Goal: Task Accomplishment & Management: Complete application form

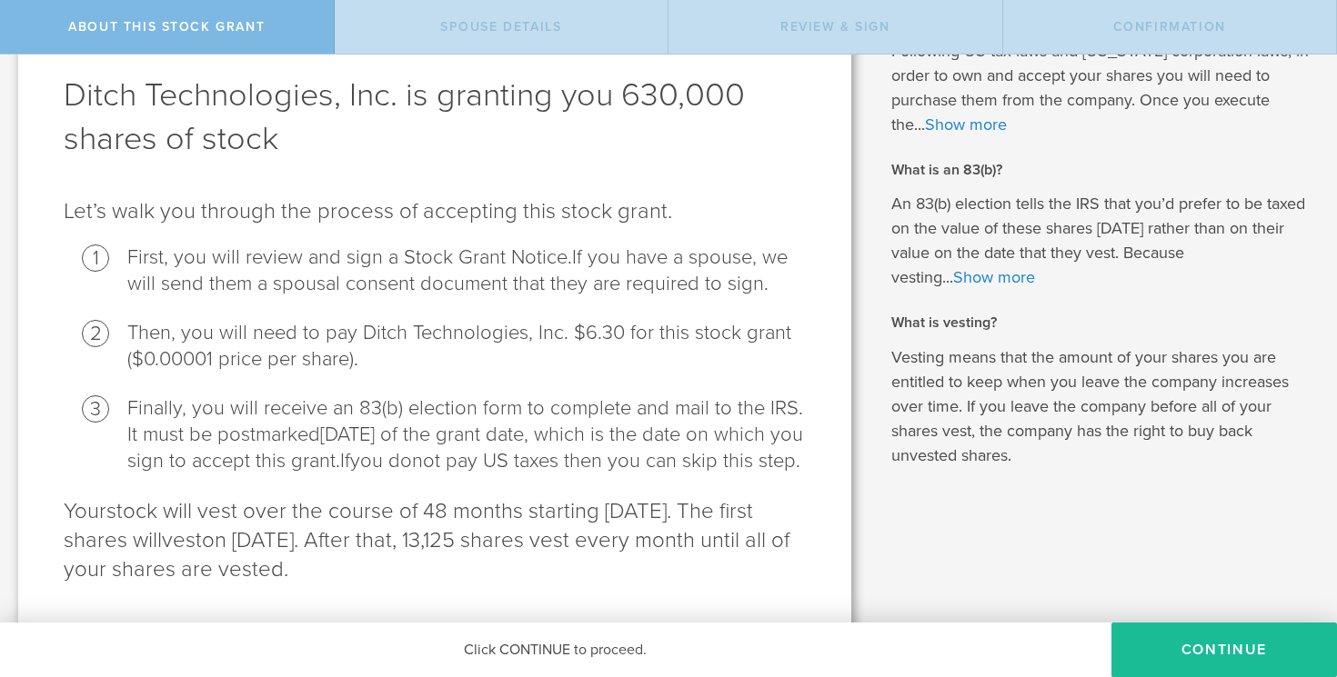
scroll to position [164, 0]
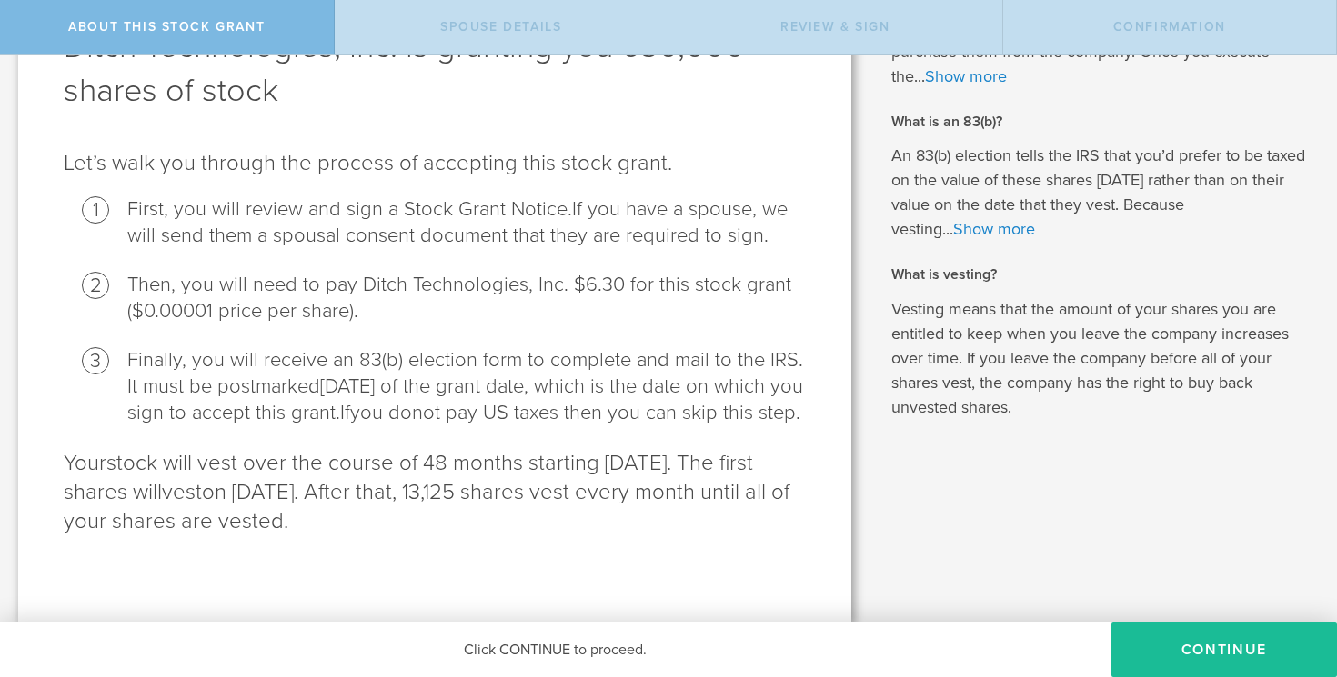
click at [604, 347] on li "Finally, you will receive an 83(b) election form to complete and mail to the IR…" at bounding box center [466, 386] width 678 height 79
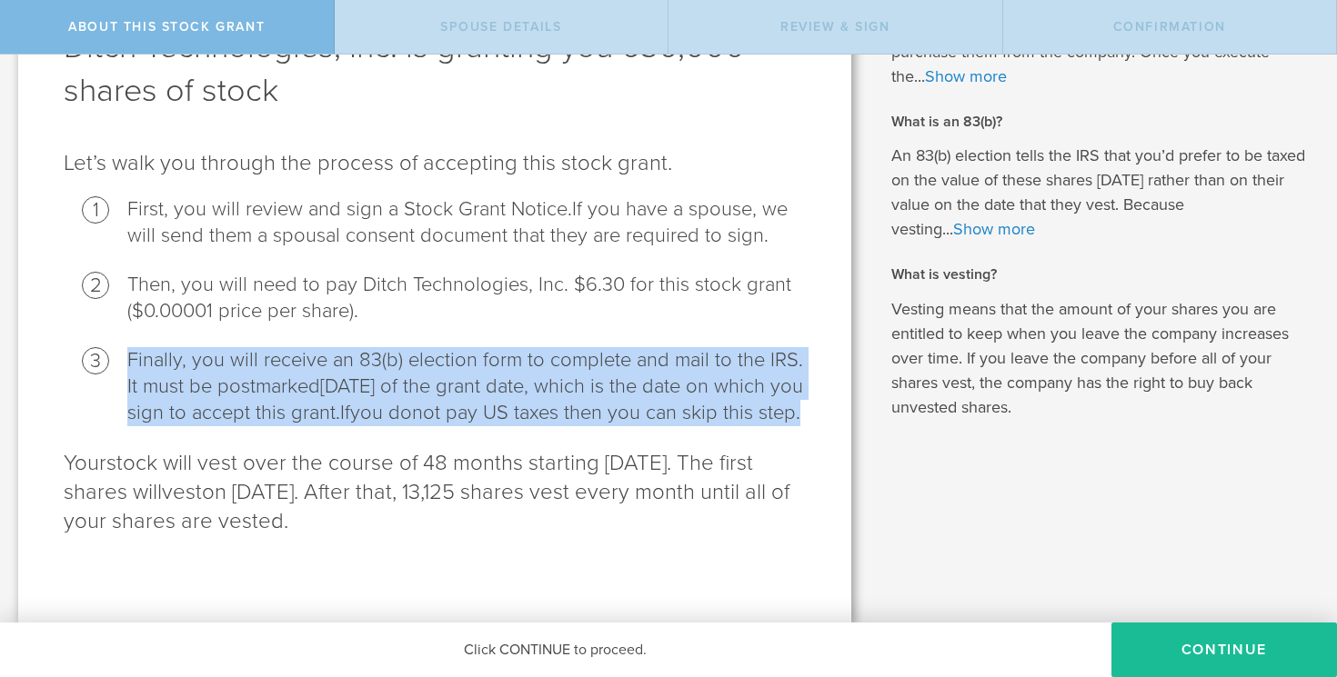
click at [604, 347] on li "Finally, you will receive an 83(b) election form to complete and mail to the IR…" at bounding box center [466, 386] width 678 height 79
click at [664, 404] on li "Finally, you will receive an 83(b) election form to complete and mail to the IR…" at bounding box center [466, 386] width 678 height 79
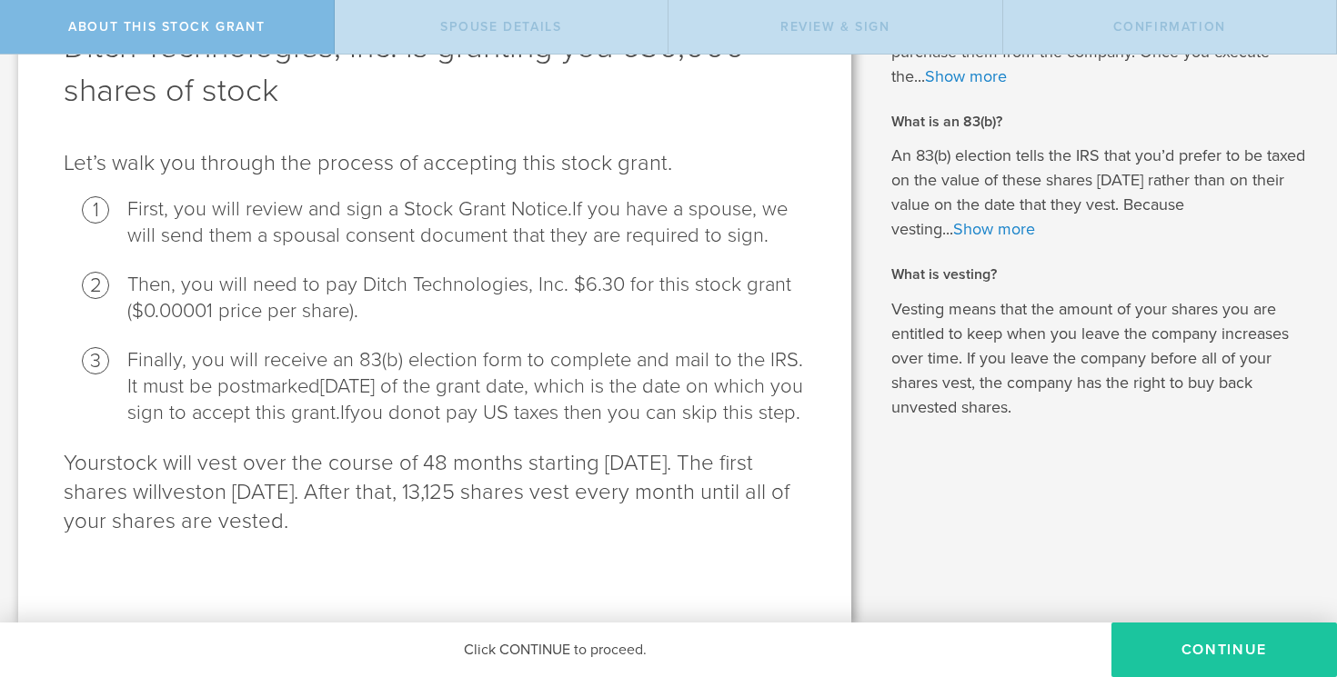
click at [1207, 639] on button "CONTINUE" at bounding box center [1223, 650] width 225 height 55
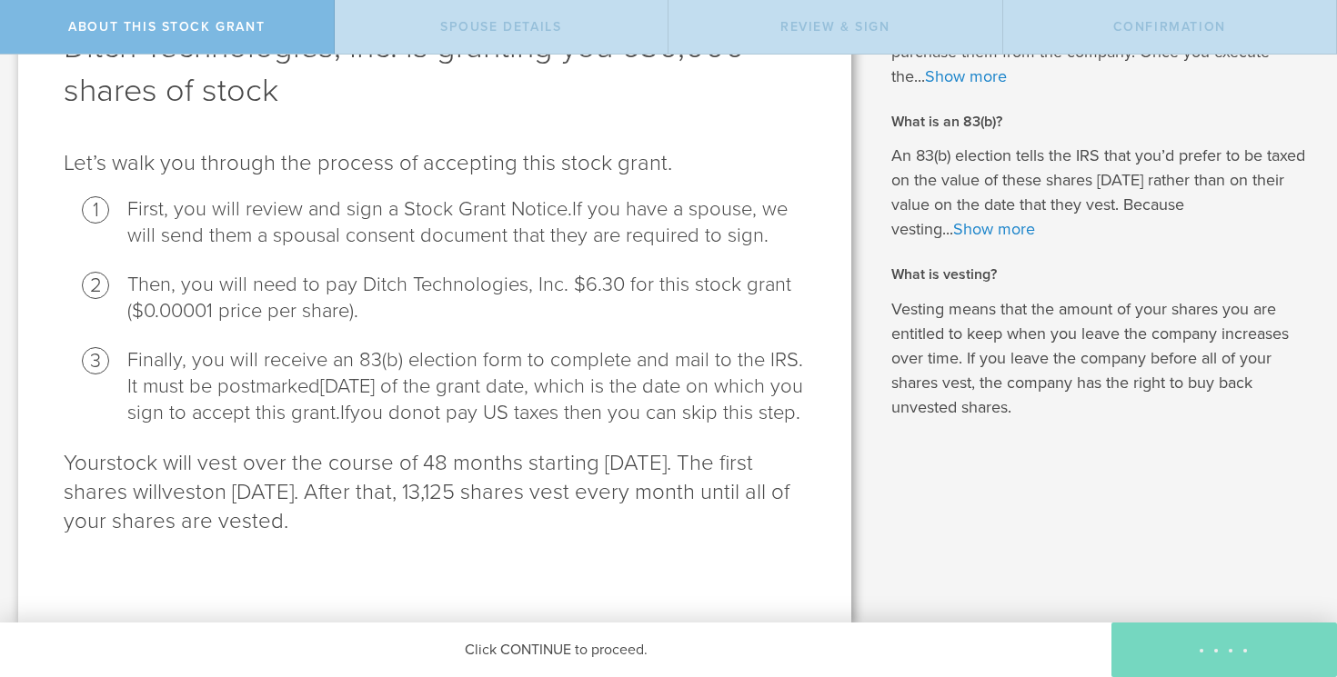
scroll to position [0, 0]
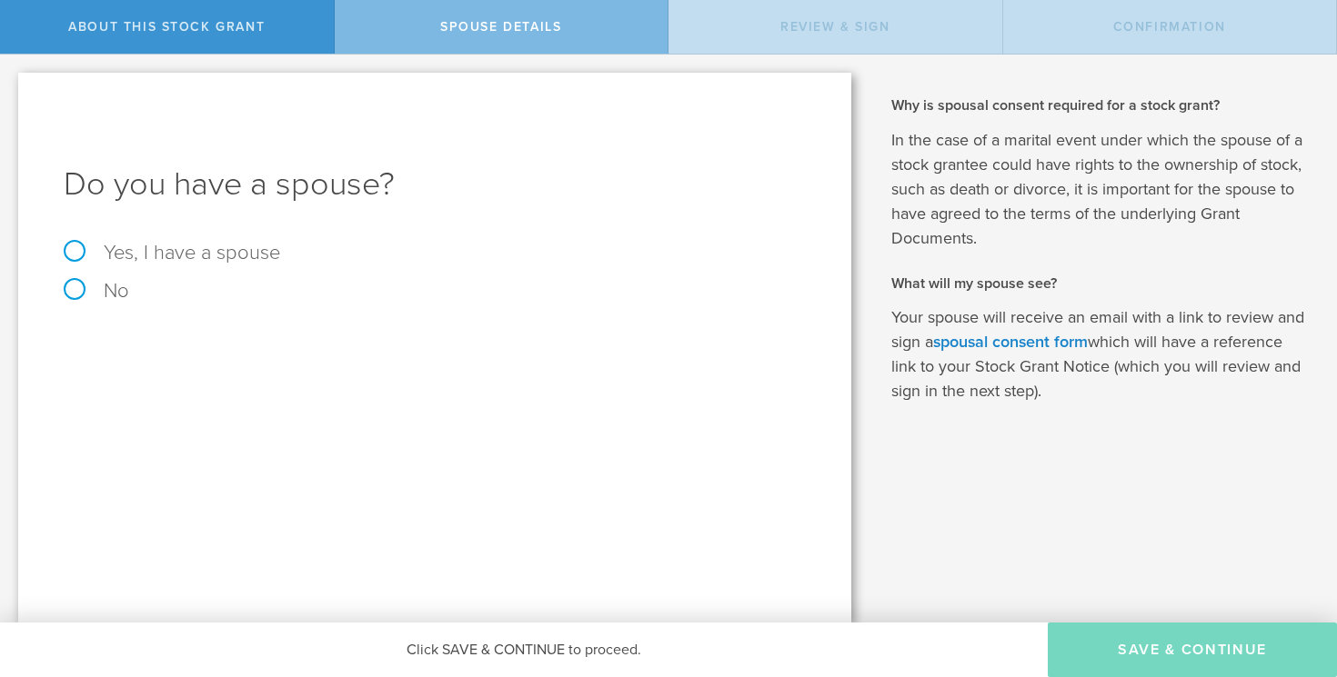
click at [80, 302] on div "Do you have a spouse? Yes, I have a spouse No" at bounding box center [434, 348] width 833 height 550
click at [72, 289] on label "No" at bounding box center [435, 291] width 742 height 20
click at [12, 84] on input "No" at bounding box center [6, 69] width 12 height 29
radio input "true"
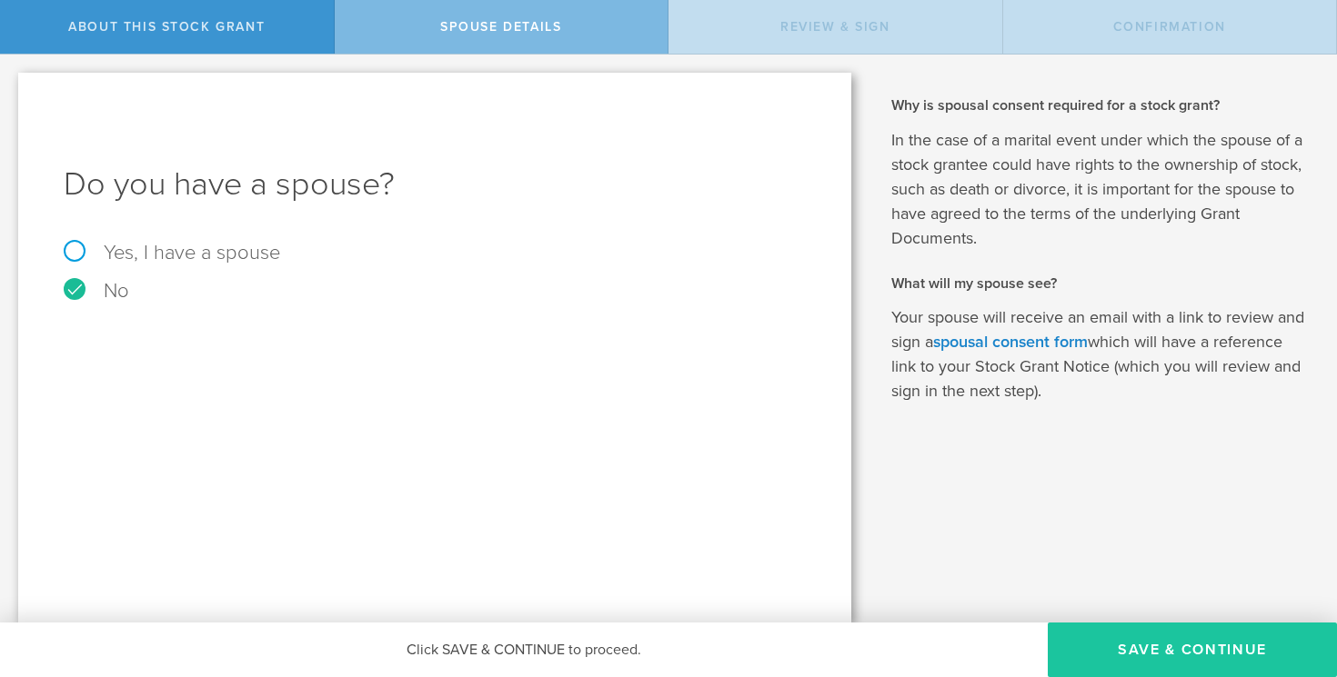
click at [1157, 642] on button "Save & Continue" at bounding box center [1191, 650] width 289 height 55
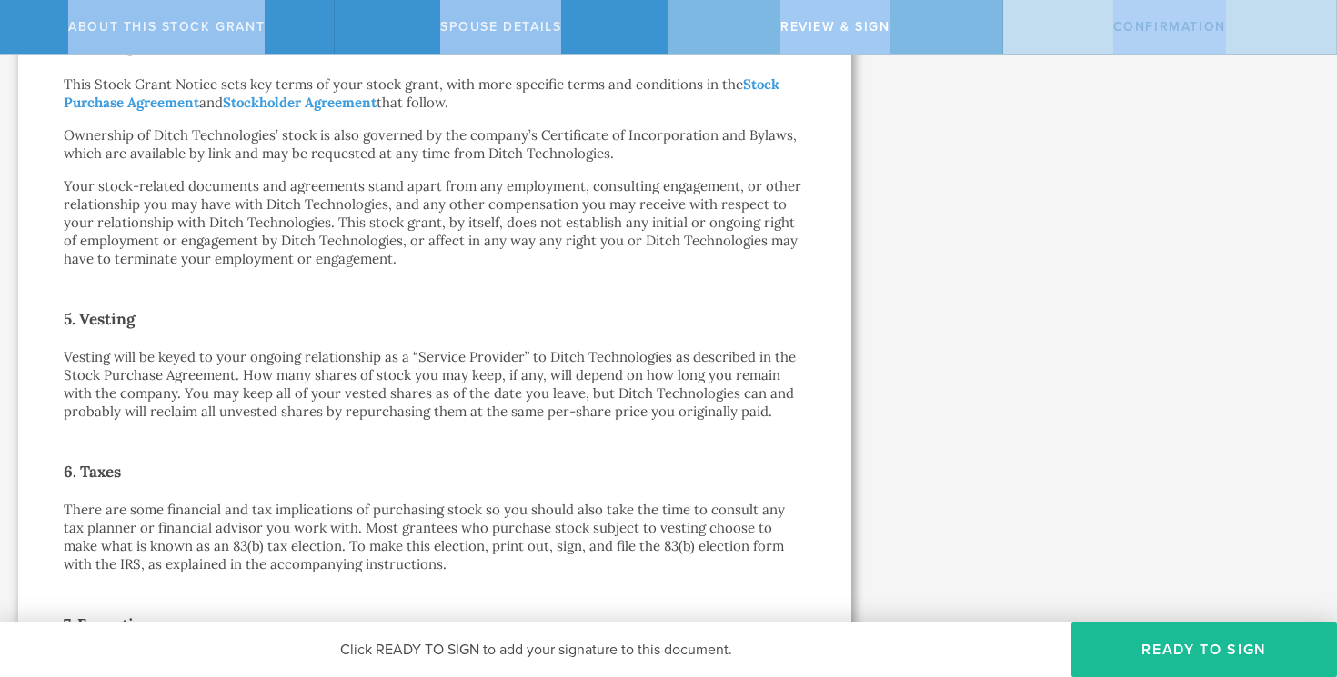
scroll to position [1369, 0]
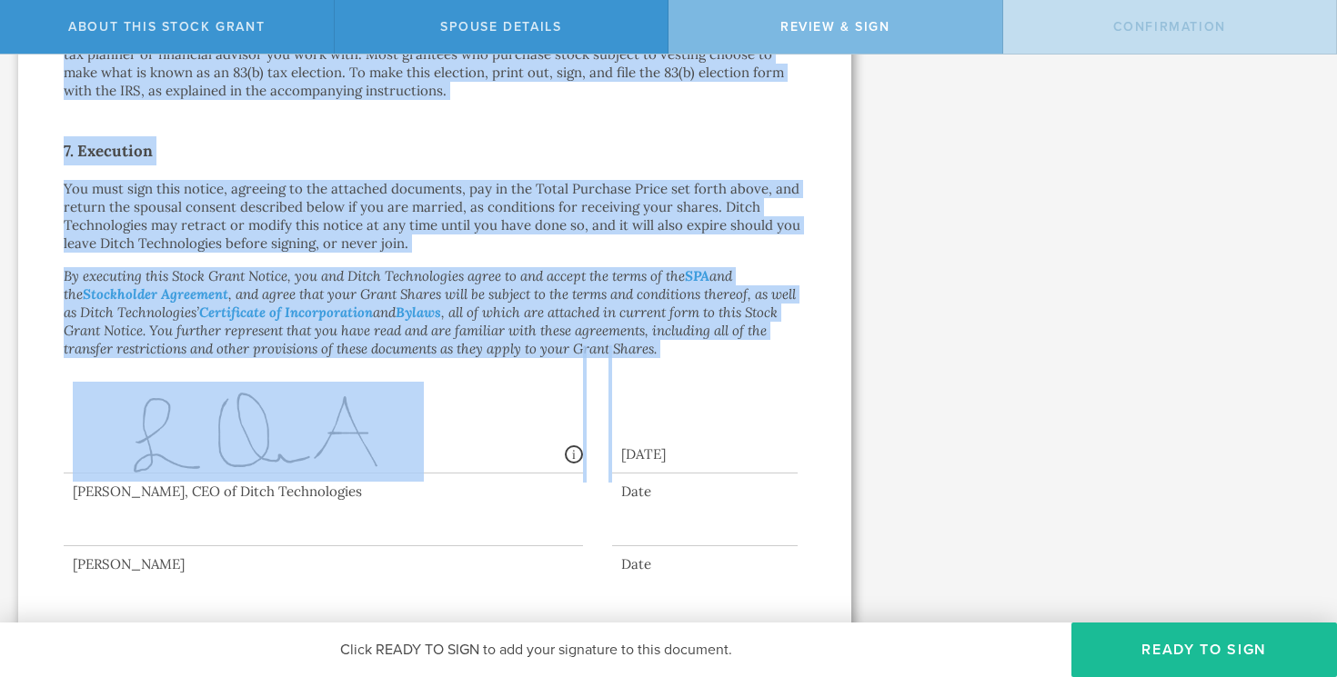
drag, startPoint x: 65, startPoint y: 136, endPoint x: 676, endPoint y: 329, distance: 640.7
copy div "Loremipsu Dolorsit Amet co adipiscing elitsedd Eius Temporinc Utlabore Etdo: Ma…"
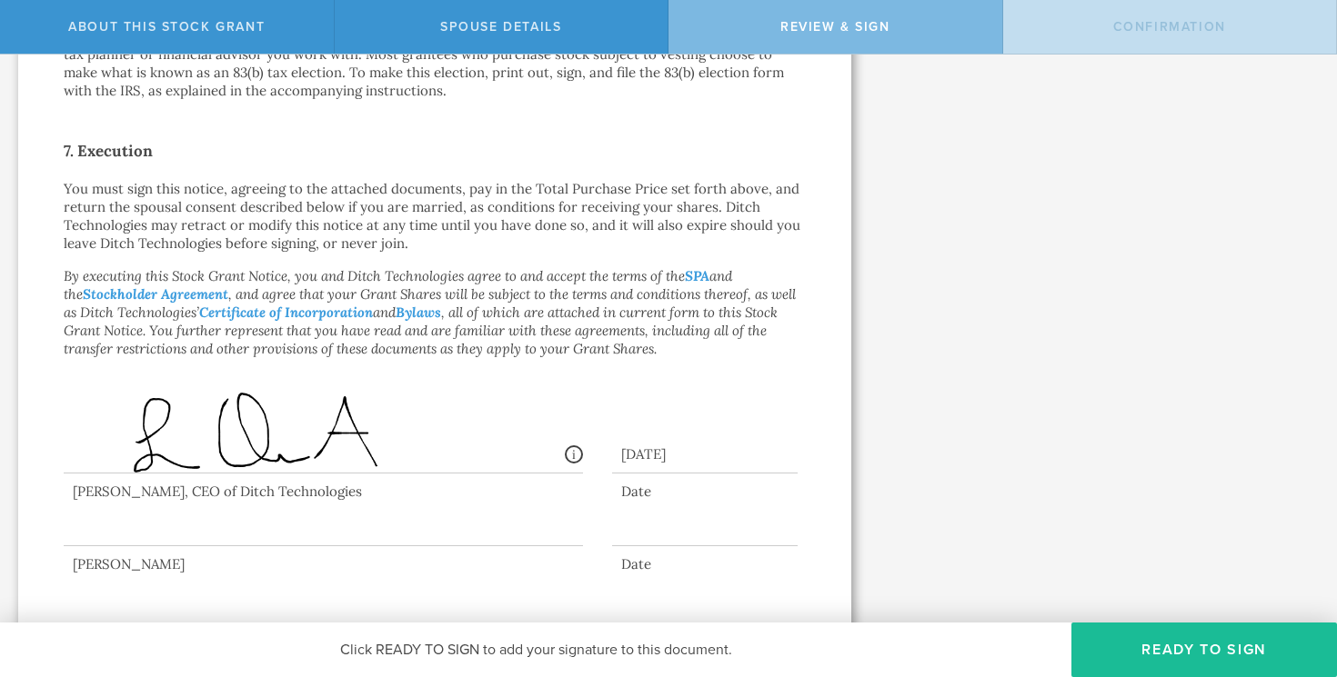
click at [520, 180] on p "You must sign this notice, agreeing to the attached documents, pay in the Total…" at bounding box center [435, 216] width 742 height 73
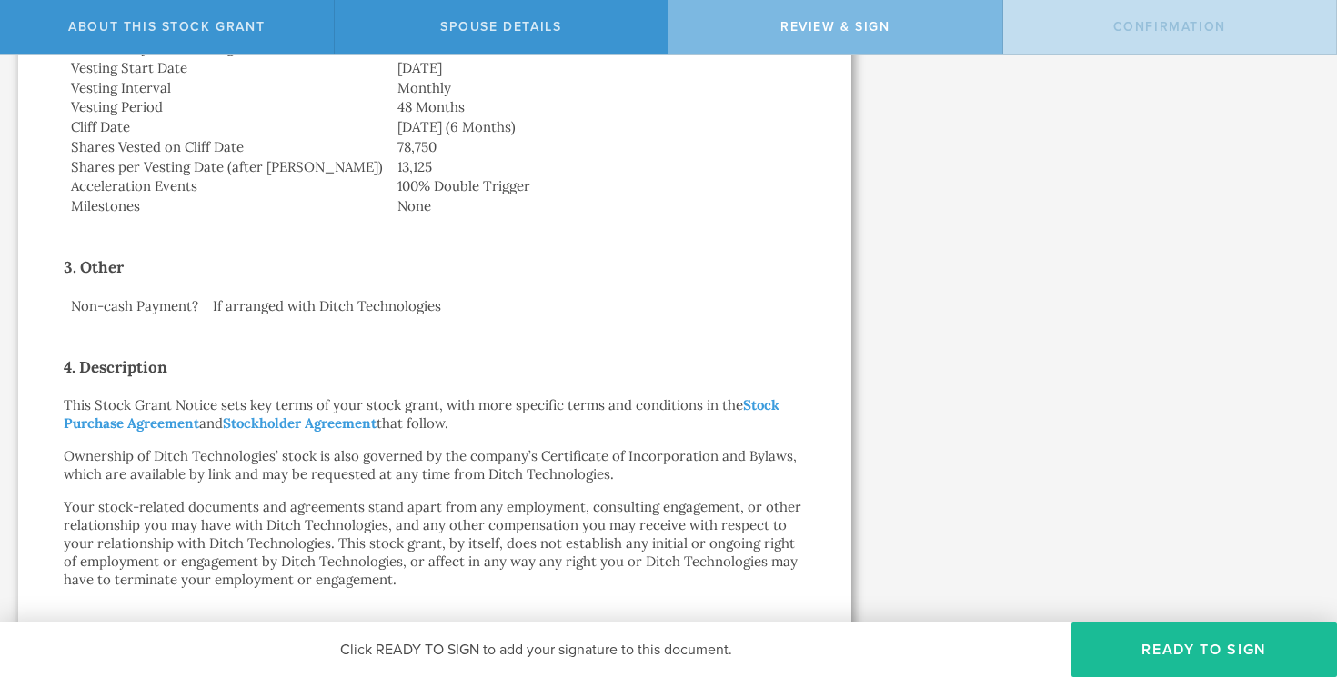
scroll to position [0, 0]
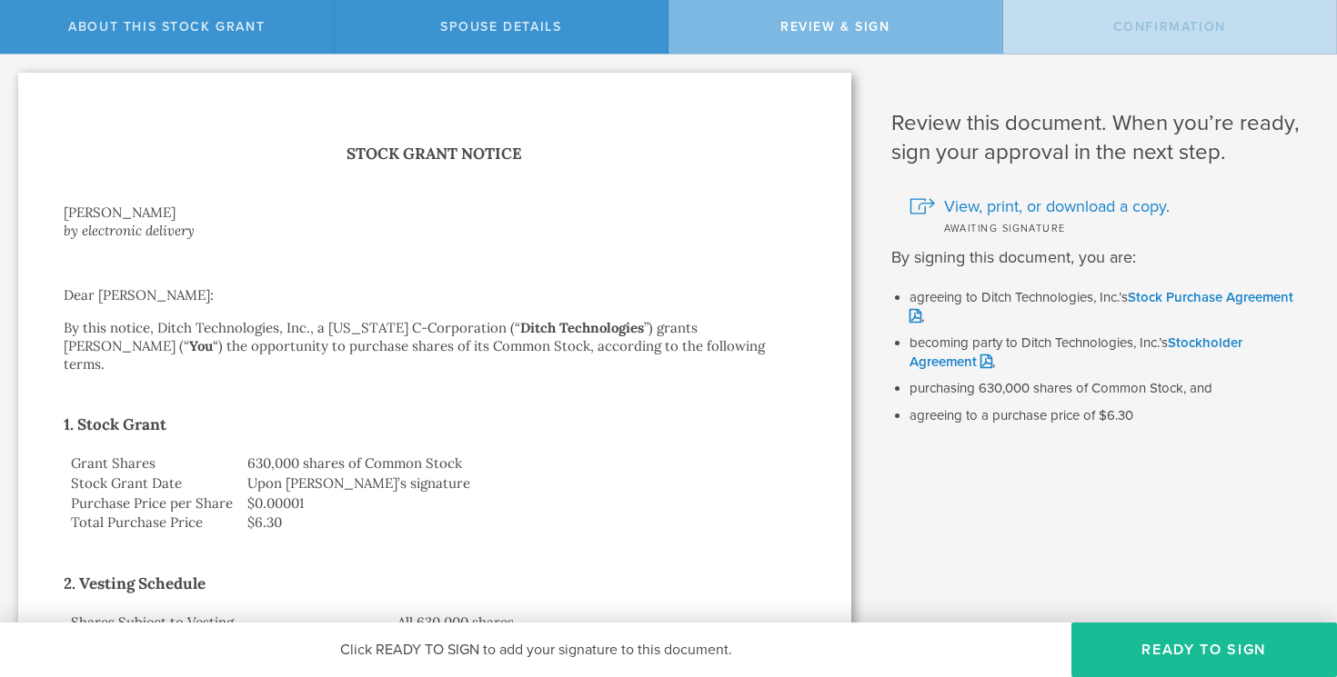
click at [1013, 386] on li "purchasing 630,000 shares of Common Stock, and" at bounding box center [1109, 389] width 401 height 18
click at [1025, 413] on li "agreeing to a purchase price of $6.30" at bounding box center [1109, 416] width 401 height 18
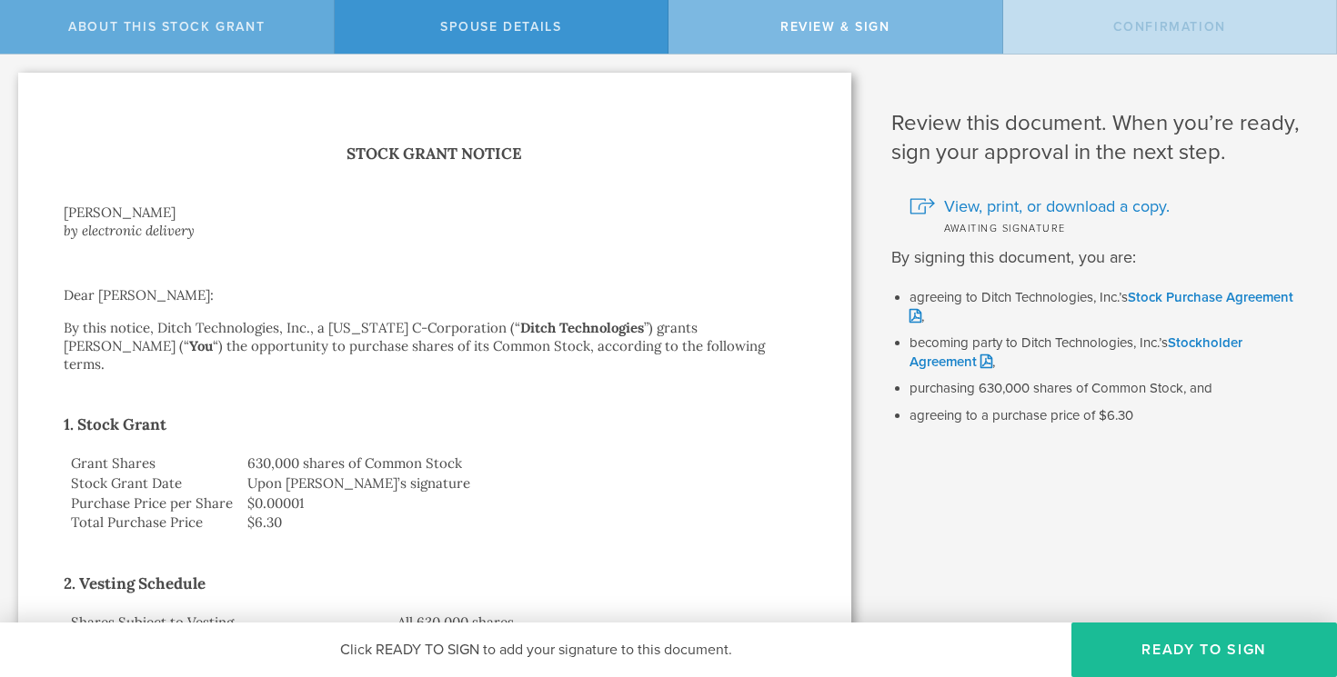
click at [196, 15] on div "About this stock grant" at bounding box center [167, 27] width 335 height 54
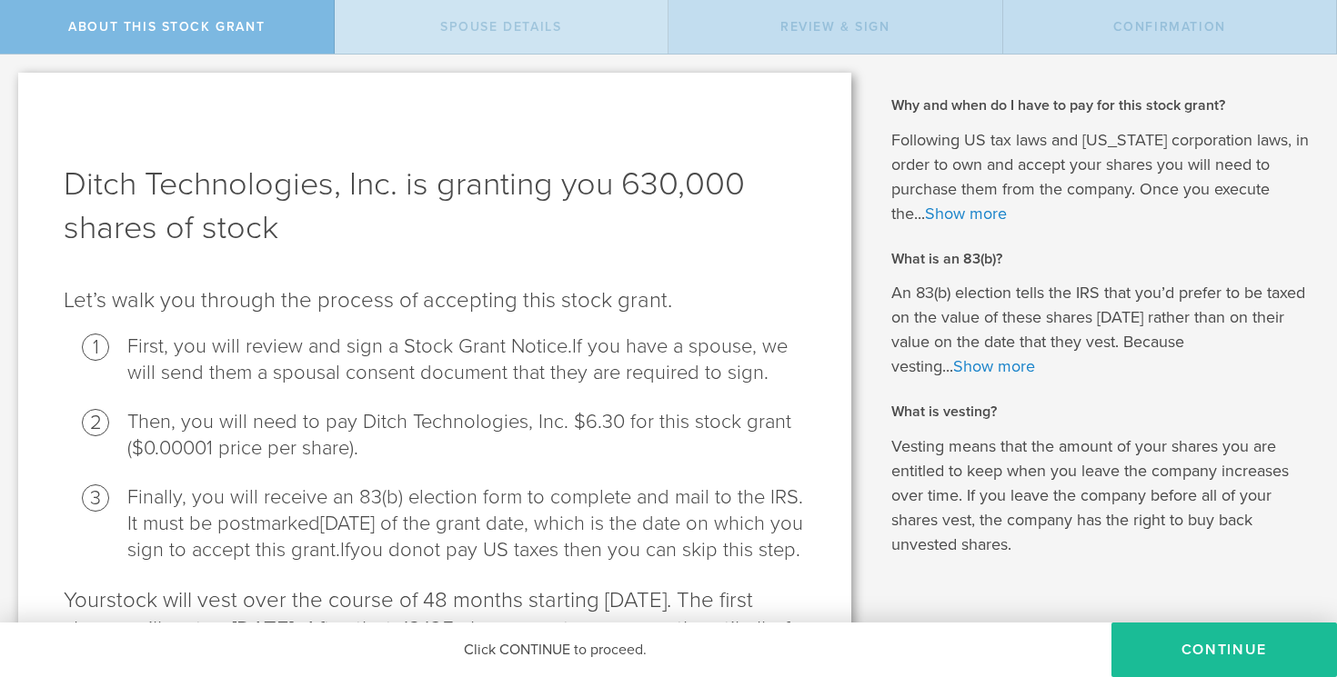
click at [503, 37] on div "Spouse Details" at bounding box center [502, 27] width 335 height 54
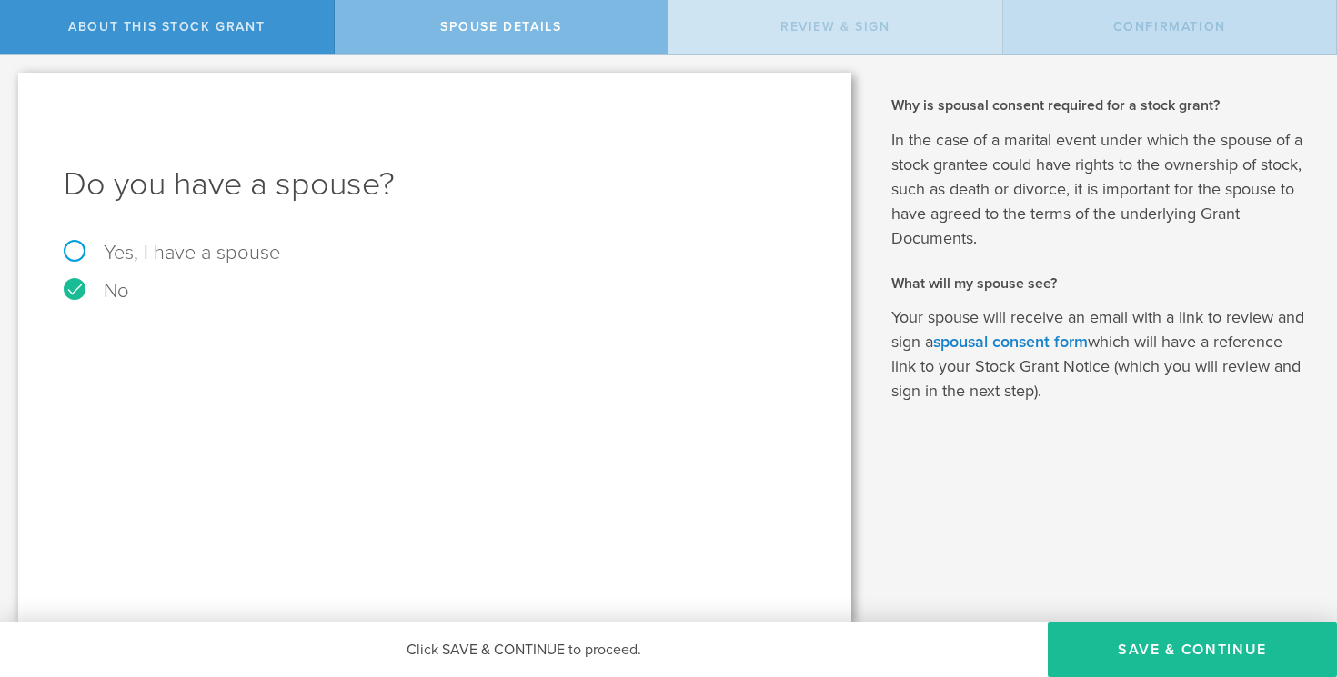
click at [840, 35] on div "Review & Sign" at bounding box center [835, 27] width 335 height 54
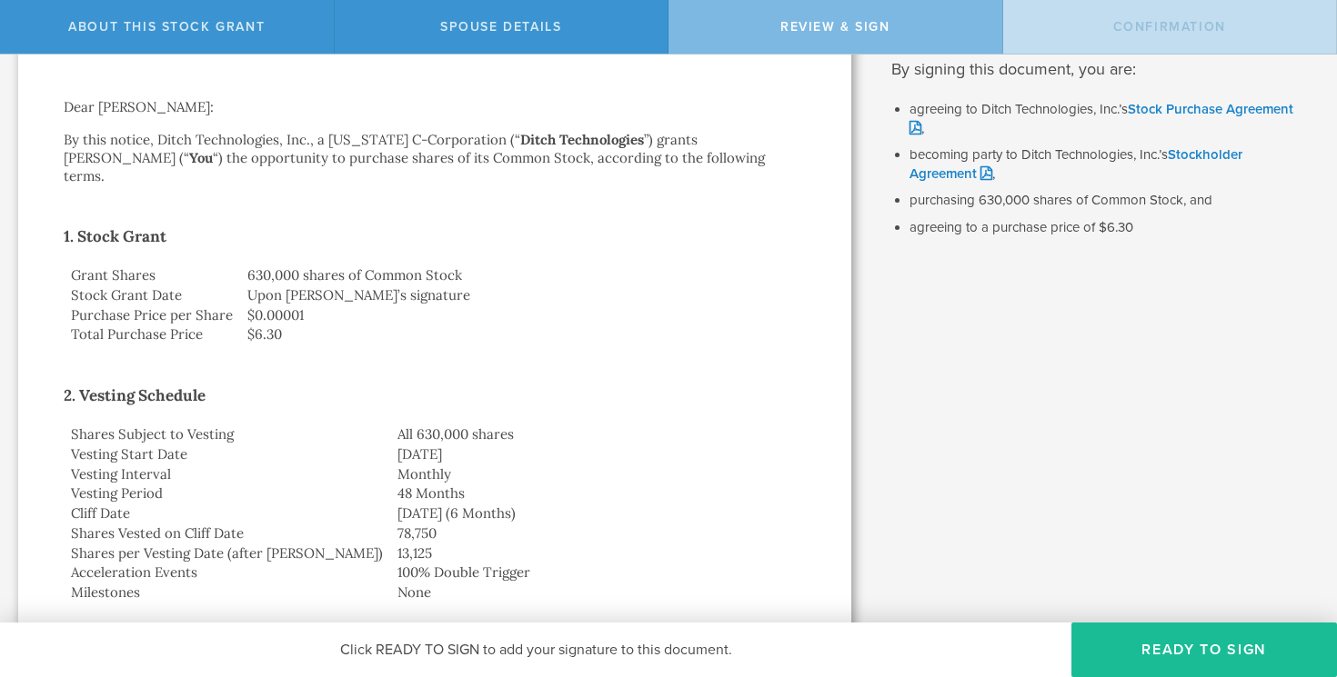
scroll to position [181, 0]
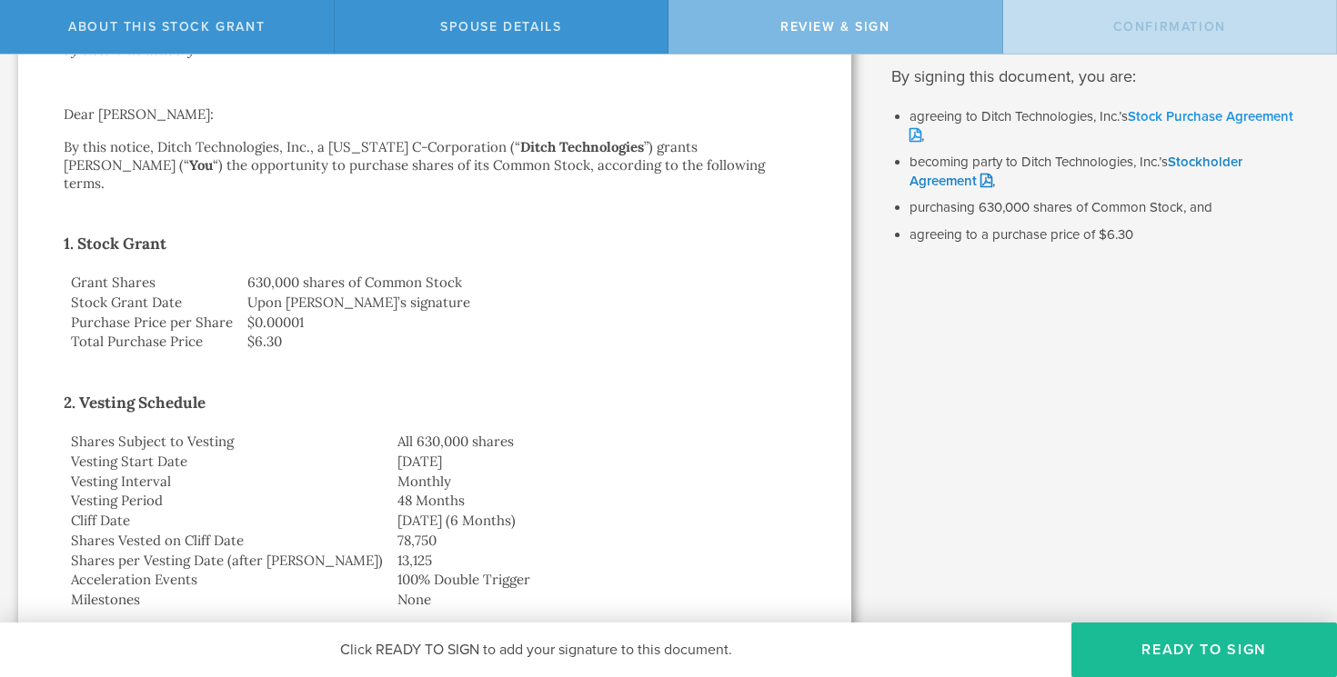
click at [1205, 114] on link "Stock Purchase Agreement" at bounding box center [1101, 125] width 384 height 35
click at [1208, 164] on link "Stockholder Agreement" at bounding box center [1075, 171] width 333 height 35
